Goal: Task Accomplishment & Management: Use online tool/utility

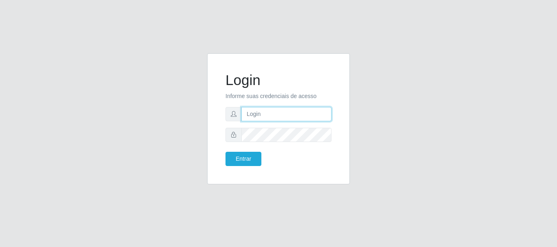
click at [309, 119] on input "text" at bounding box center [286, 114] width 90 height 14
type input "[EMAIL_ADDRESS][DOMAIN_NAME]"
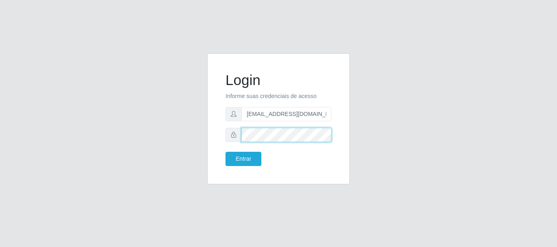
click at [225, 152] on button "Entrar" at bounding box center [243, 159] width 36 height 14
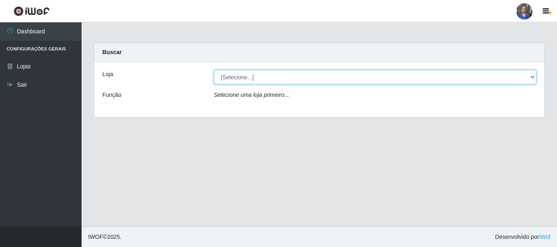
click at [529, 78] on select "[Selecione...] SuperFácil Atacado - Rodoviária" at bounding box center [375, 77] width 322 height 14
select select "400"
click at [214, 70] on select "[Selecione...] SuperFácil Atacado - Rodoviária" at bounding box center [375, 77] width 322 height 14
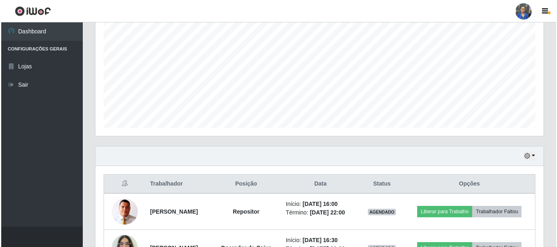
scroll to position [221, 0]
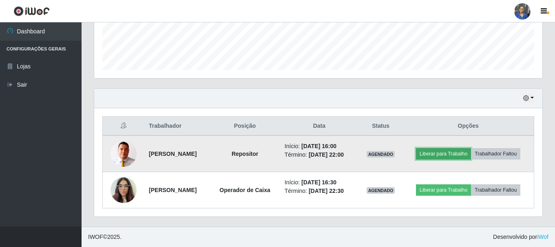
click at [450, 155] on button "Liberar para Trabalho" at bounding box center [443, 153] width 55 height 11
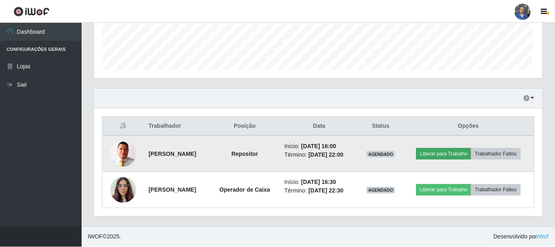
scroll to position [169, 444]
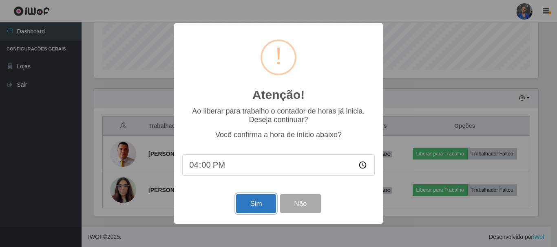
click at [247, 203] on button "Sim" at bounding box center [256, 203] width 40 height 19
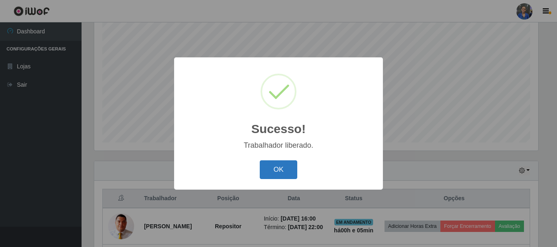
click at [274, 170] on button "OK" at bounding box center [279, 170] width 38 height 19
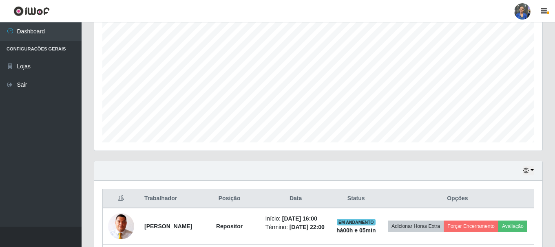
scroll to position [234, 0]
